Goal: Find specific page/section: Find specific page/section

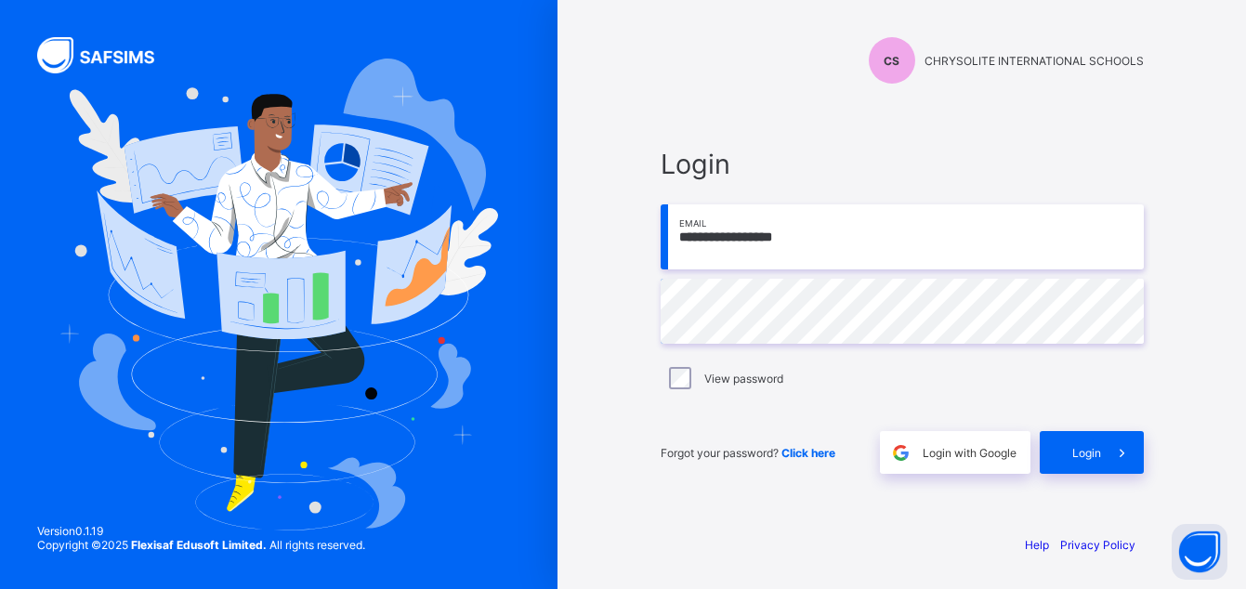
click at [918, 128] on div "**********" at bounding box center [902, 310] width 520 height 417
click at [1083, 448] on span "Login" at bounding box center [1086, 453] width 29 height 14
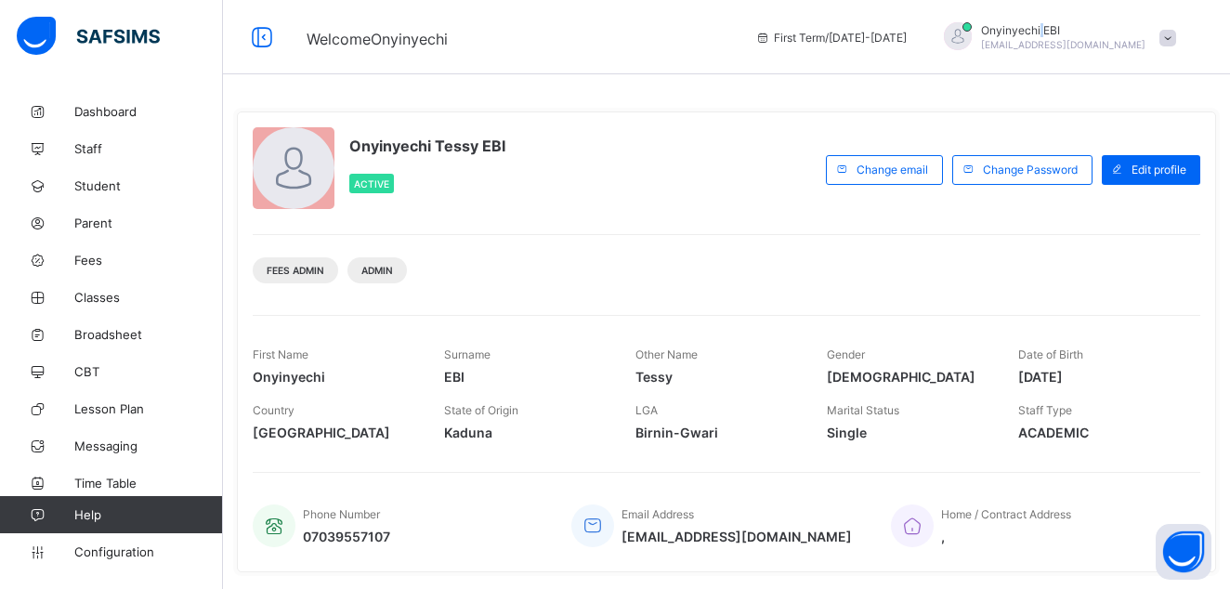
click at [1133, 29] on span "Onyinyechi EBI" at bounding box center [1063, 30] width 164 height 14
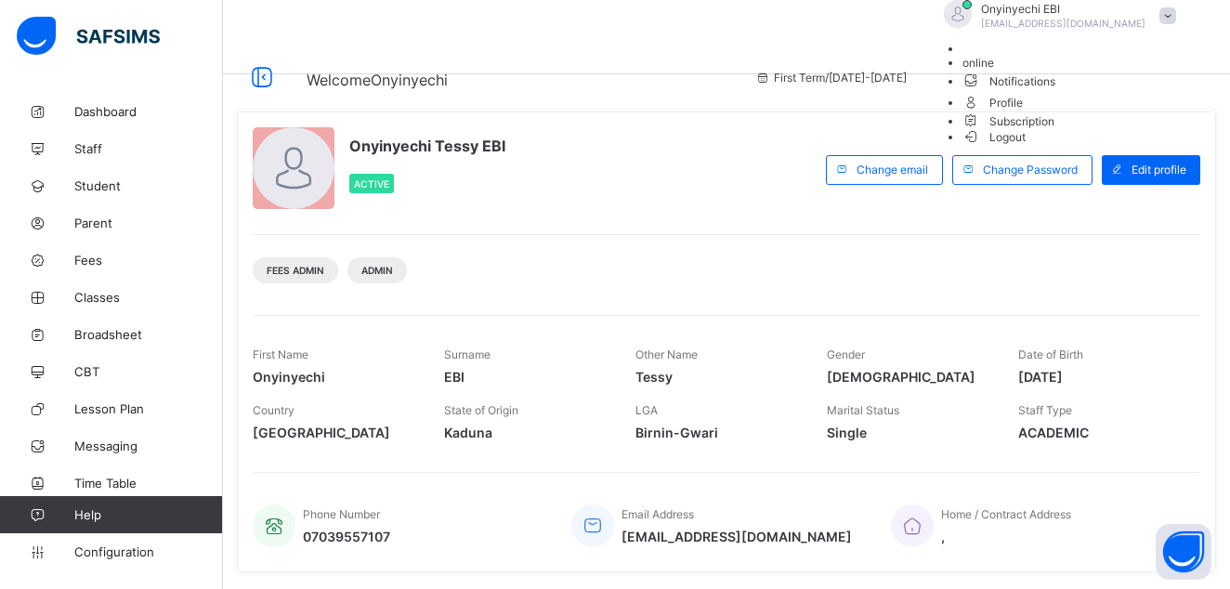
click at [1118, 91] on span "Notifications" at bounding box center [1074, 80] width 223 height 21
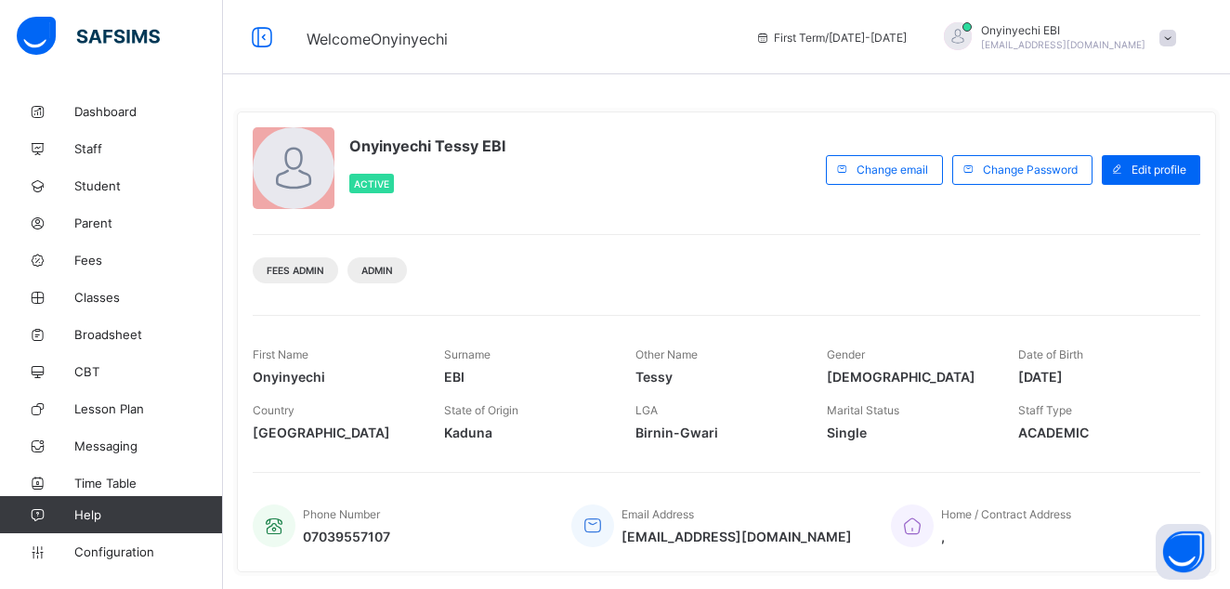
click at [1107, 28] on span "Onyinyechi EBI" at bounding box center [1063, 30] width 164 height 14
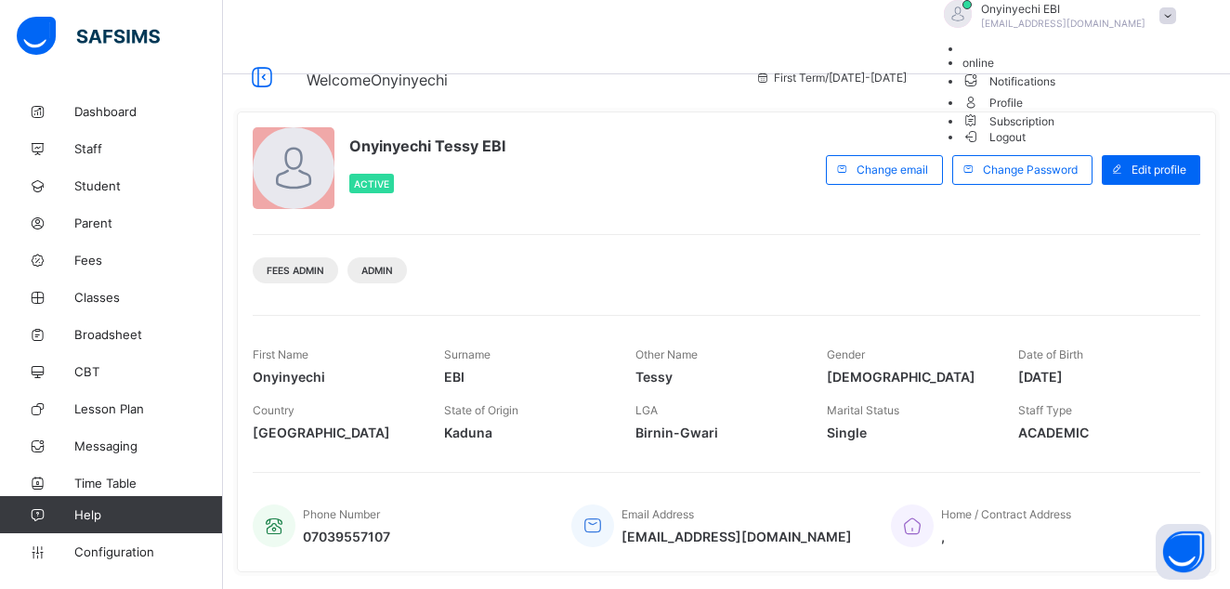
click at [994, 70] on span "online" at bounding box center [979, 63] width 32 height 14
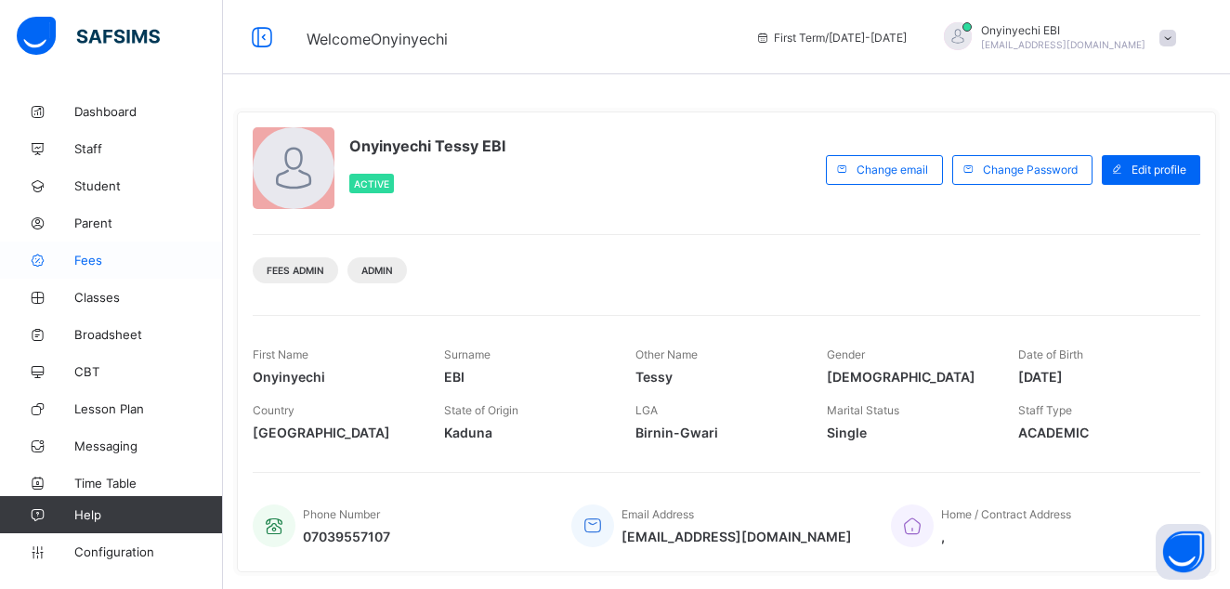
click at [82, 261] on span "Fees" at bounding box center [148, 260] width 149 height 15
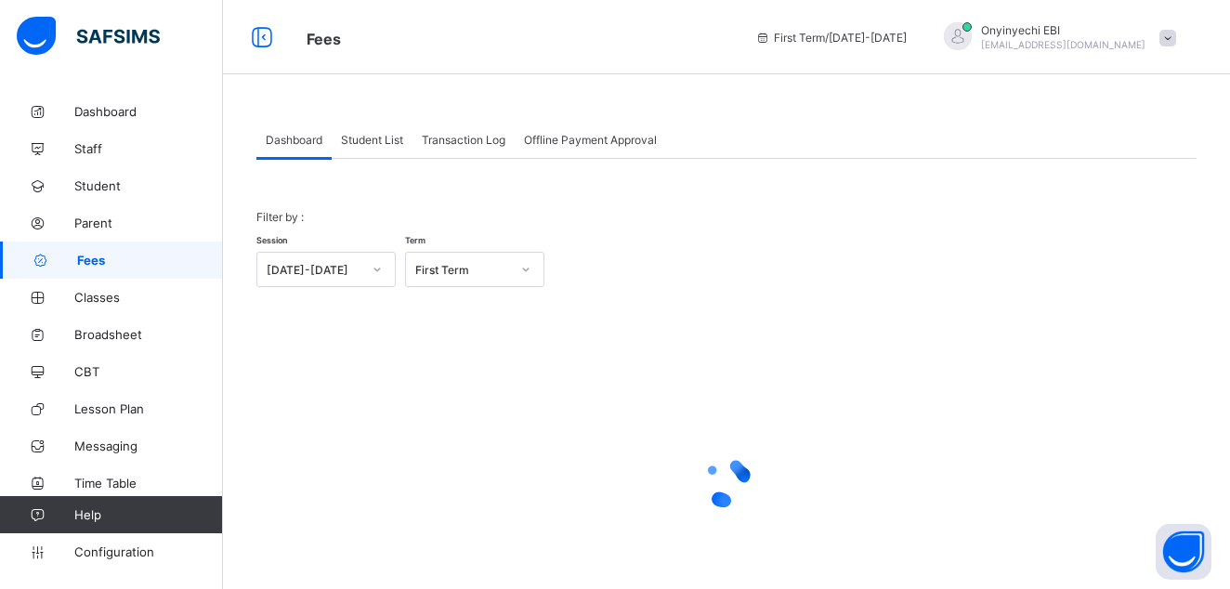
click at [400, 139] on span "Student List" at bounding box center [372, 140] width 62 height 14
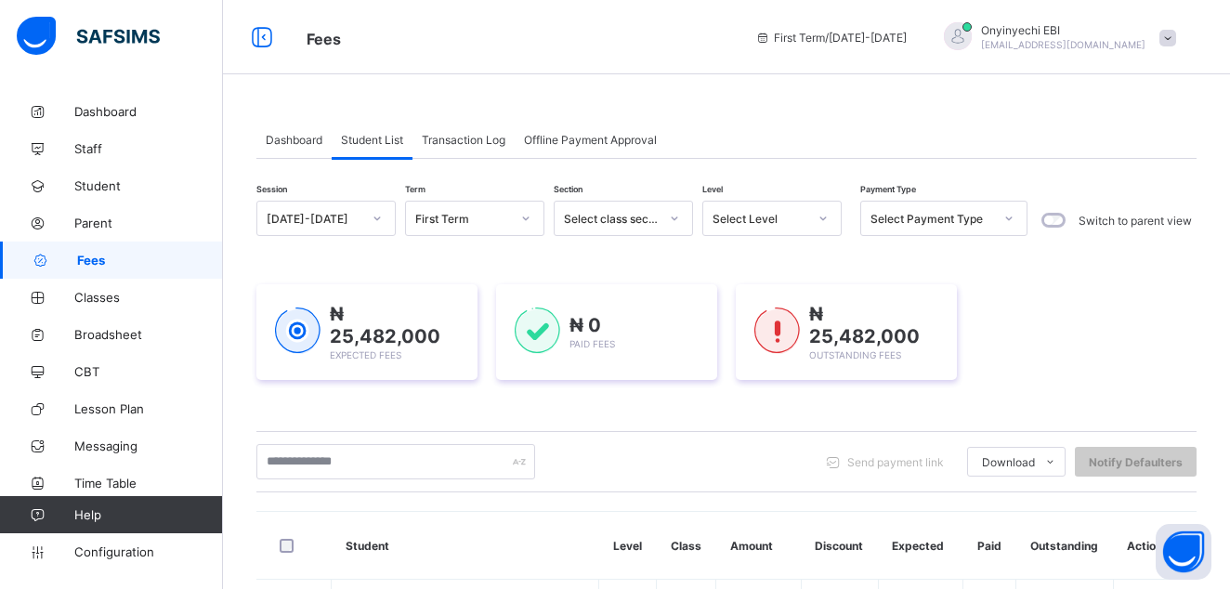
click at [367, 130] on div "Student List" at bounding box center [372, 139] width 81 height 37
